Goal: Information Seeking & Learning: Compare options

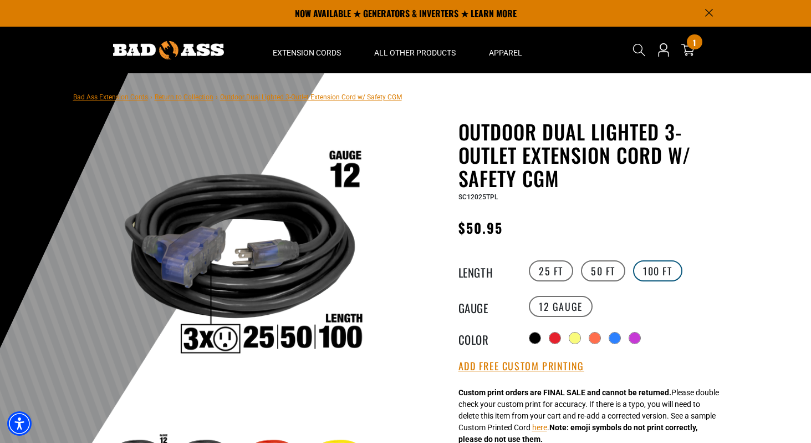
click at [658, 268] on label "100 FT" at bounding box center [657, 270] width 49 height 21
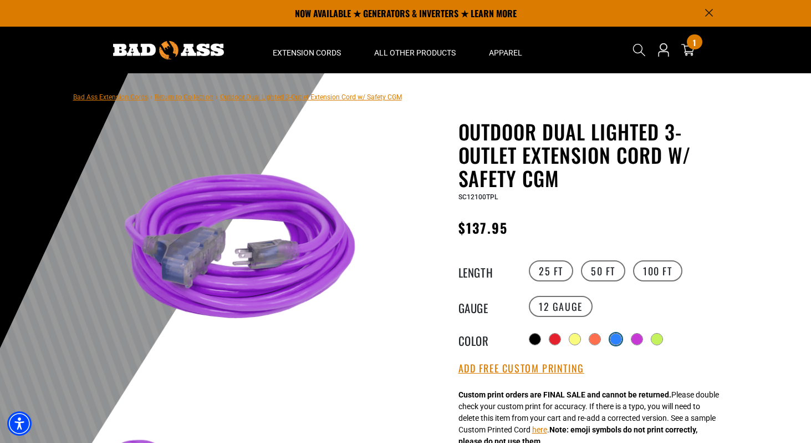
click at [610, 334] on div at bounding box center [616, 339] width 12 height 12
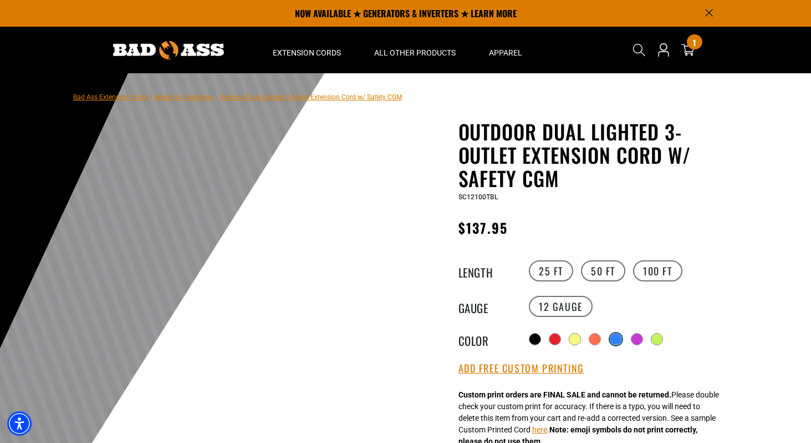
click at [610, 334] on div at bounding box center [616, 339] width 12 height 12
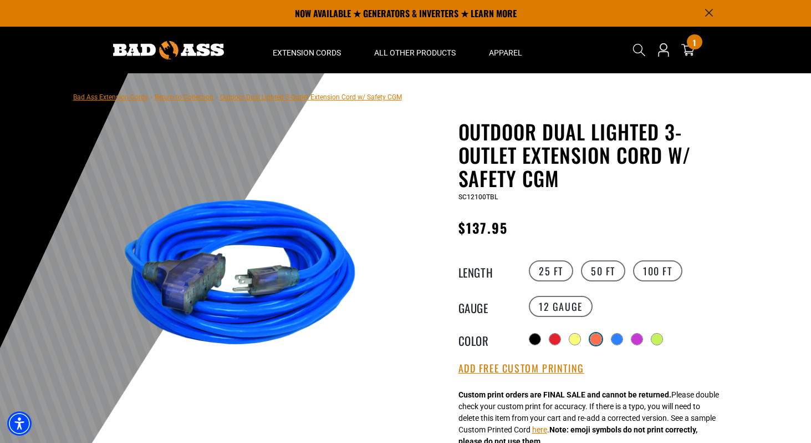
click at [591, 336] on div at bounding box center [596, 338] width 11 height 11
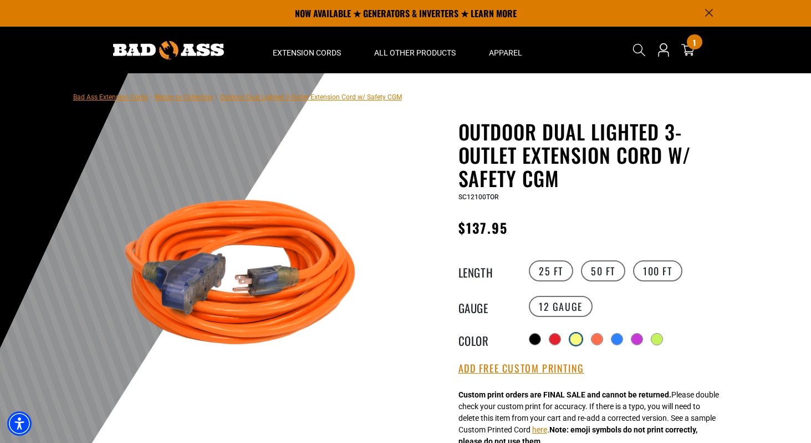
click at [571, 336] on div at bounding box center [576, 338] width 11 height 11
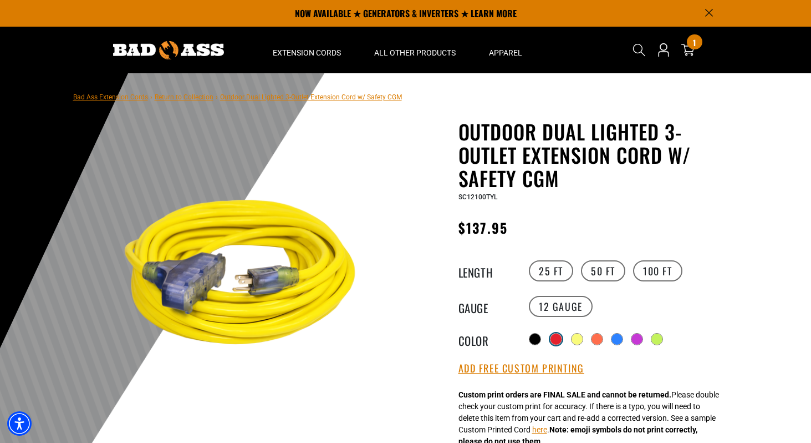
click at [554, 335] on div at bounding box center [556, 338] width 11 height 11
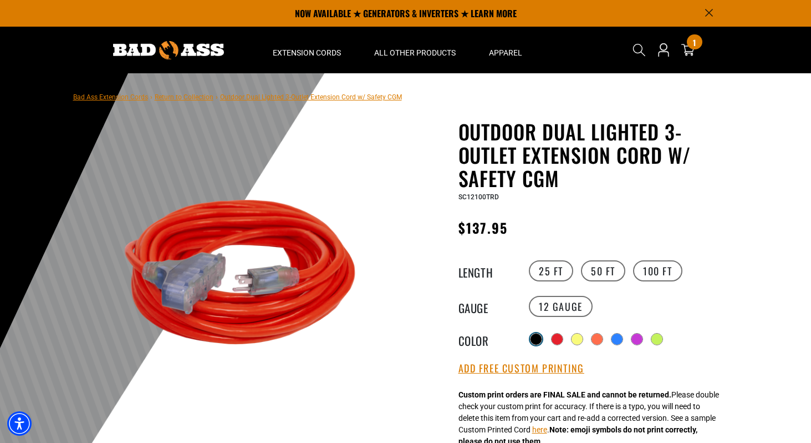
click at [532, 334] on div at bounding box center [536, 338] width 11 height 11
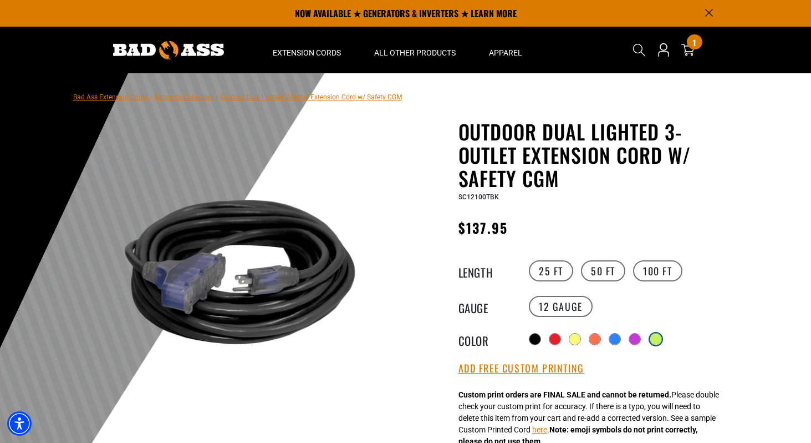
click at [654, 338] on div at bounding box center [656, 338] width 11 height 11
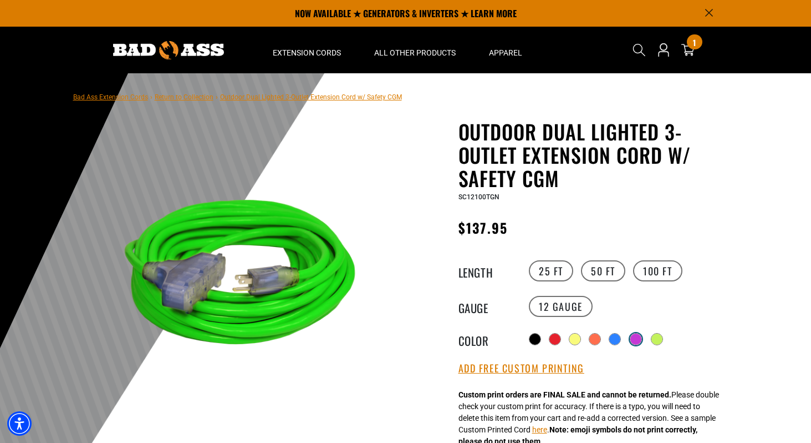
click at [631, 339] on div at bounding box center [636, 338] width 11 height 11
